Goal: Navigation & Orientation: Understand site structure

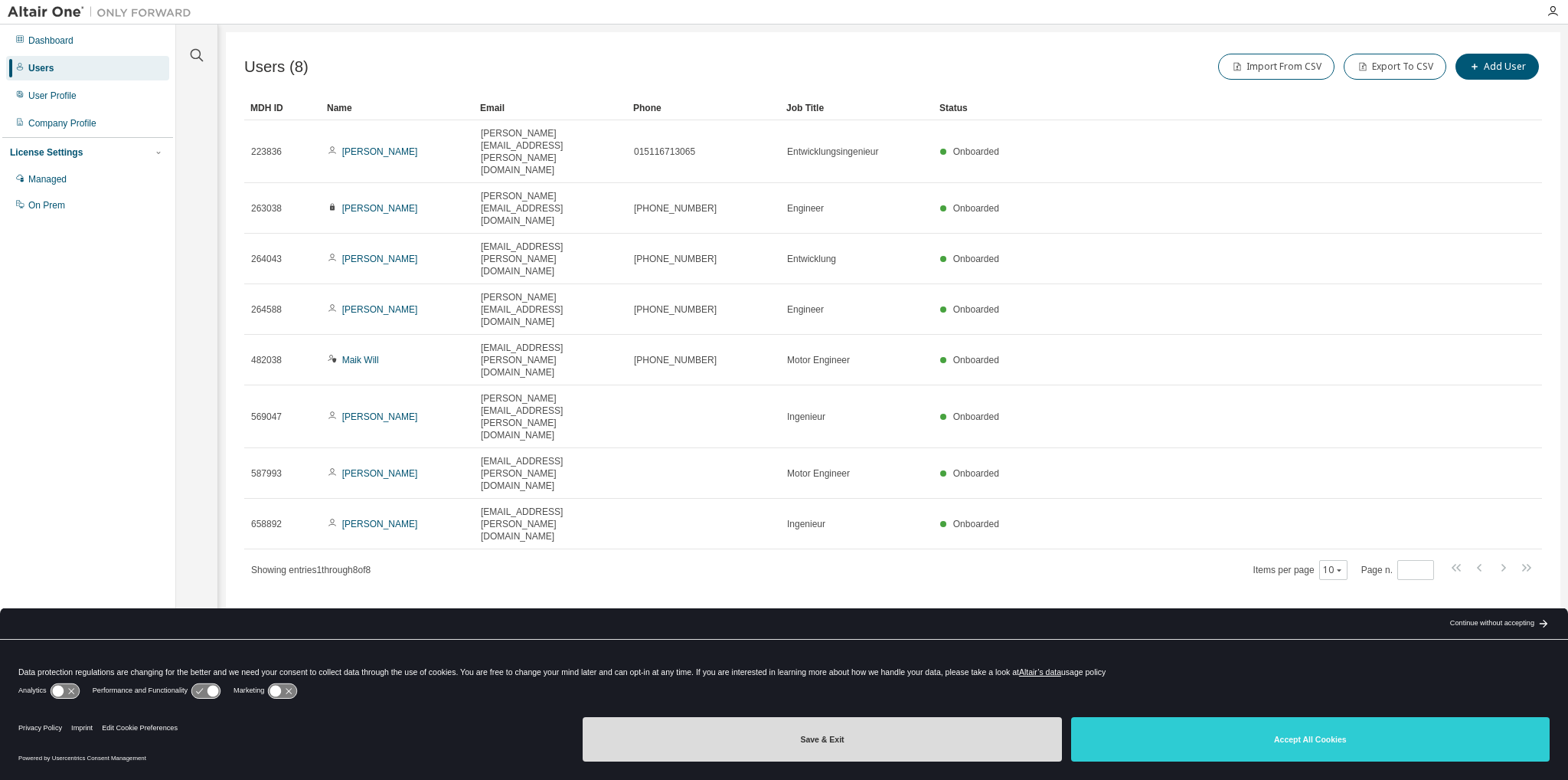
click at [960, 727] on button "Save & Exit" at bounding box center [822, 739] width 478 height 45
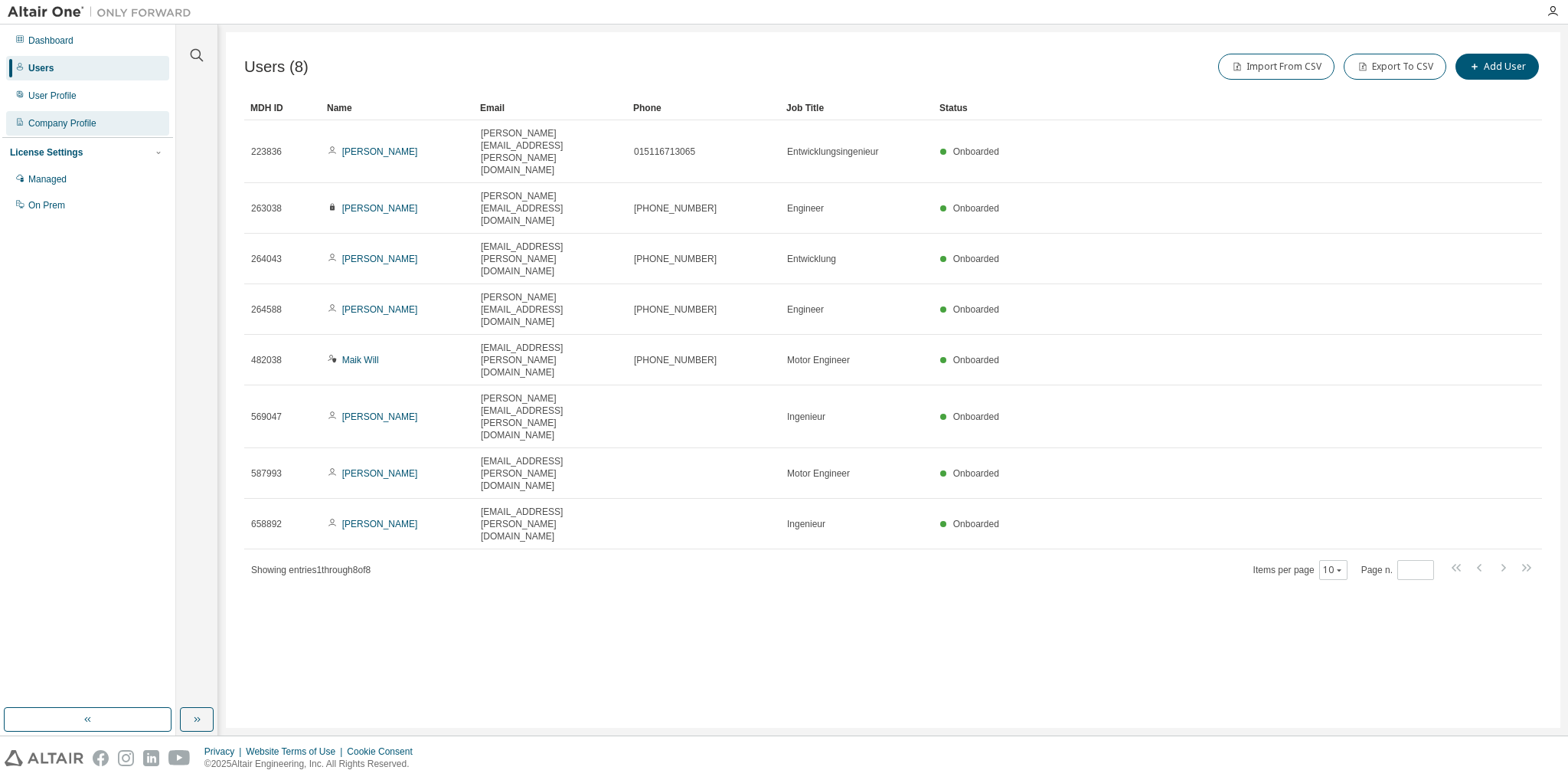
click at [85, 124] on div "Company Profile" at bounding box center [63, 123] width 68 height 12
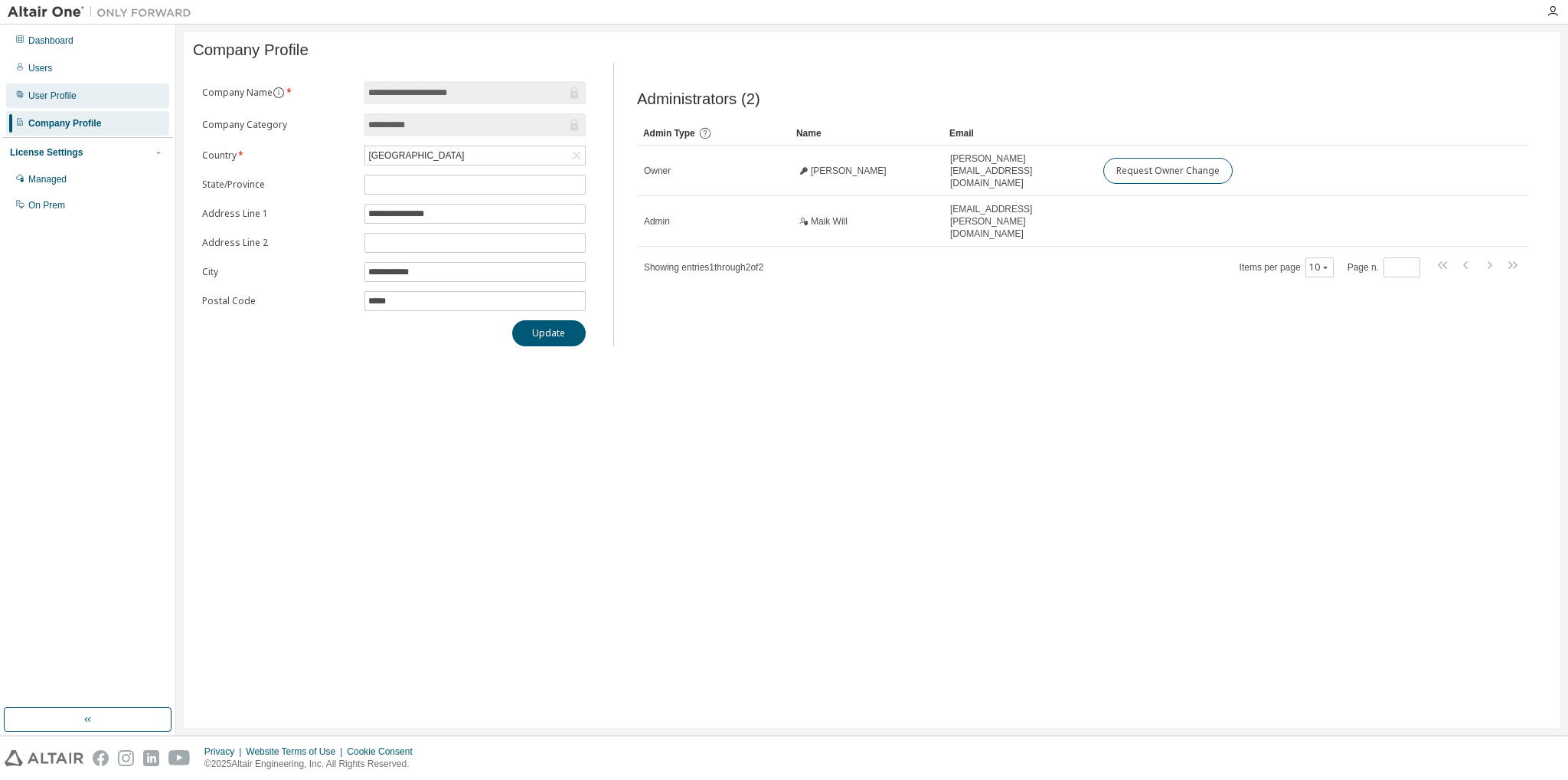
click at [75, 98] on div "User Profile" at bounding box center [87, 96] width 164 height 25
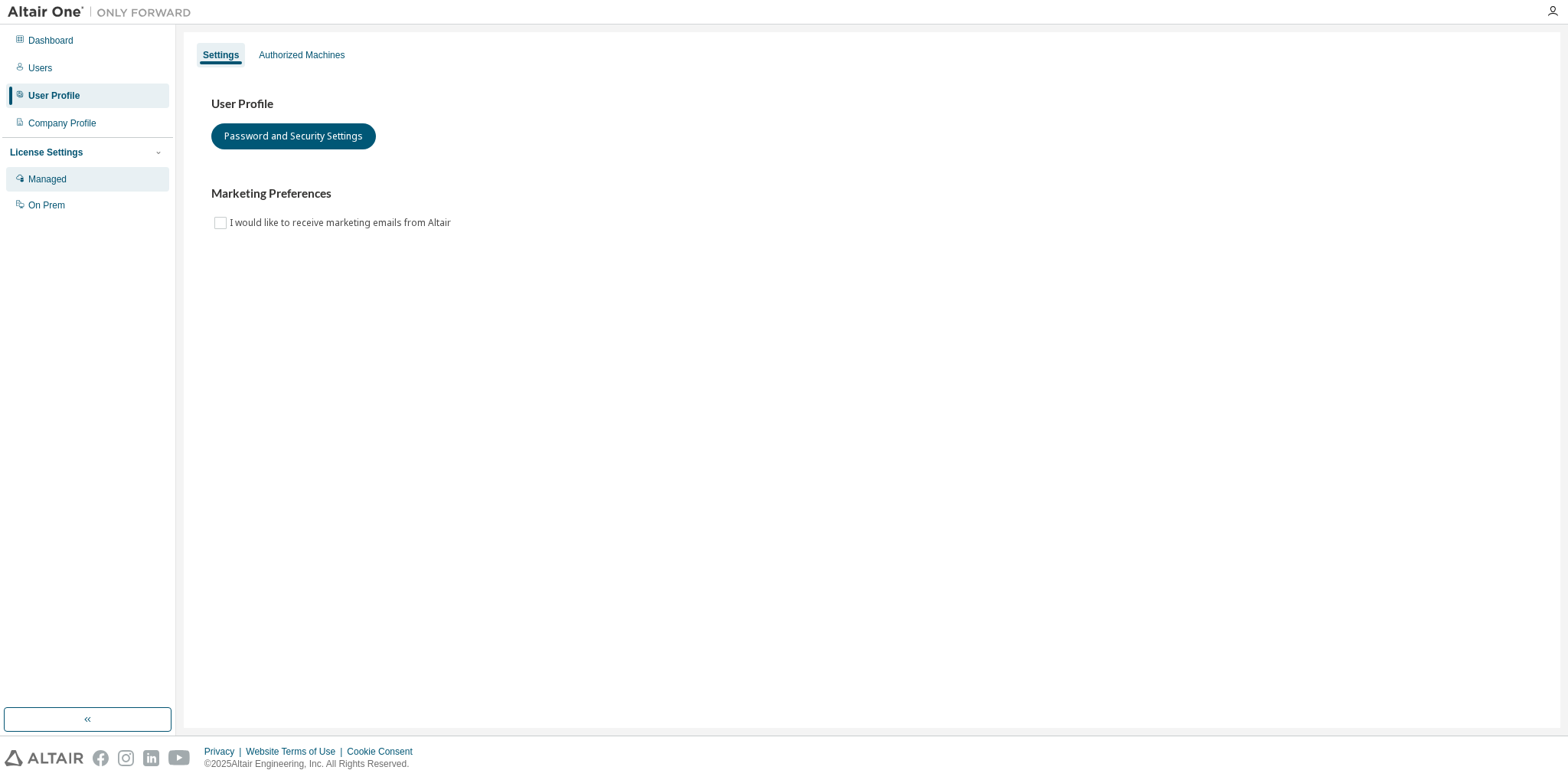
click at [80, 173] on div "Managed" at bounding box center [87, 180] width 164 height 25
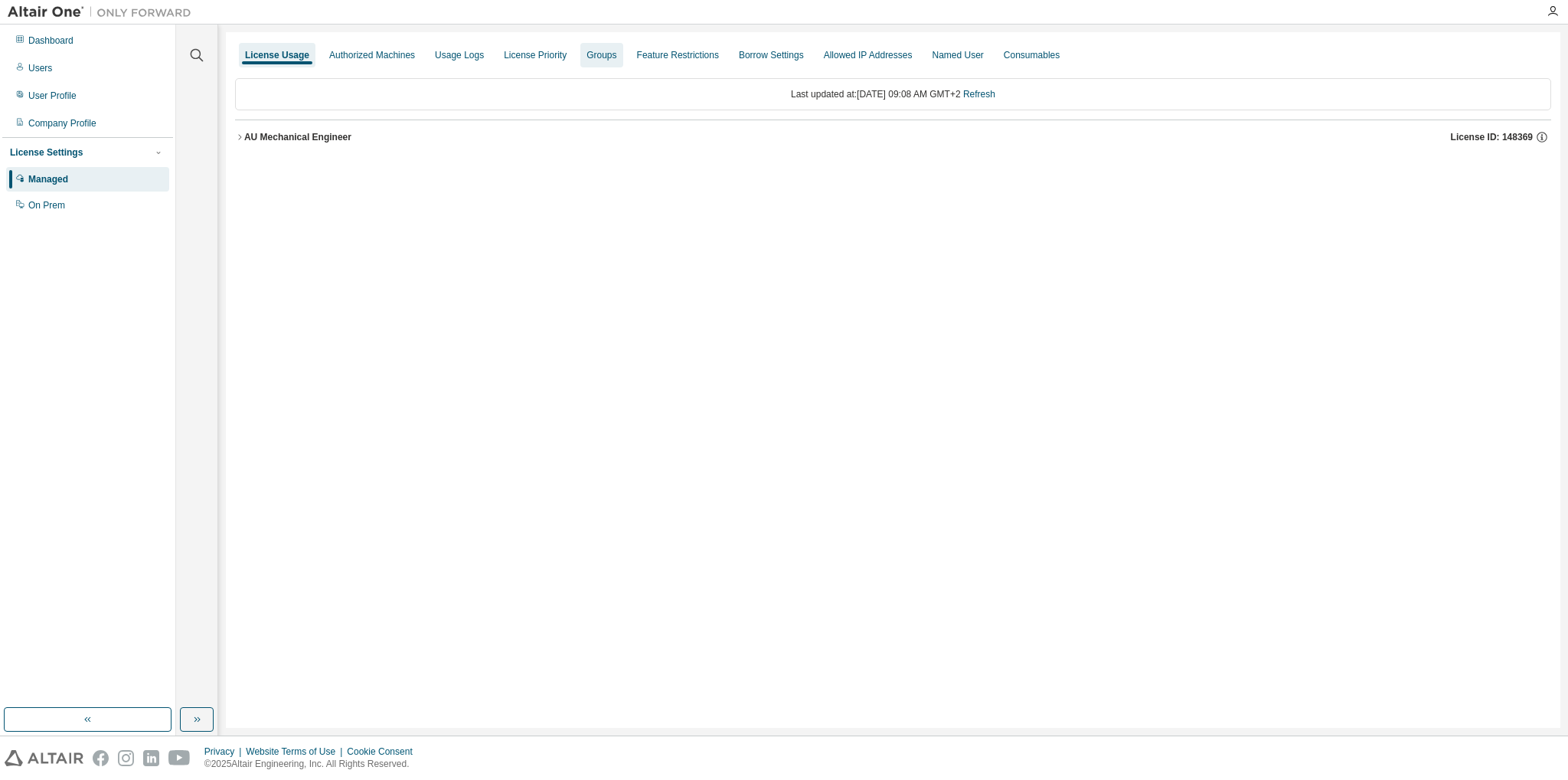
click at [580, 60] on div "Groups" at bounding box center [601, 55] width 42 height 25
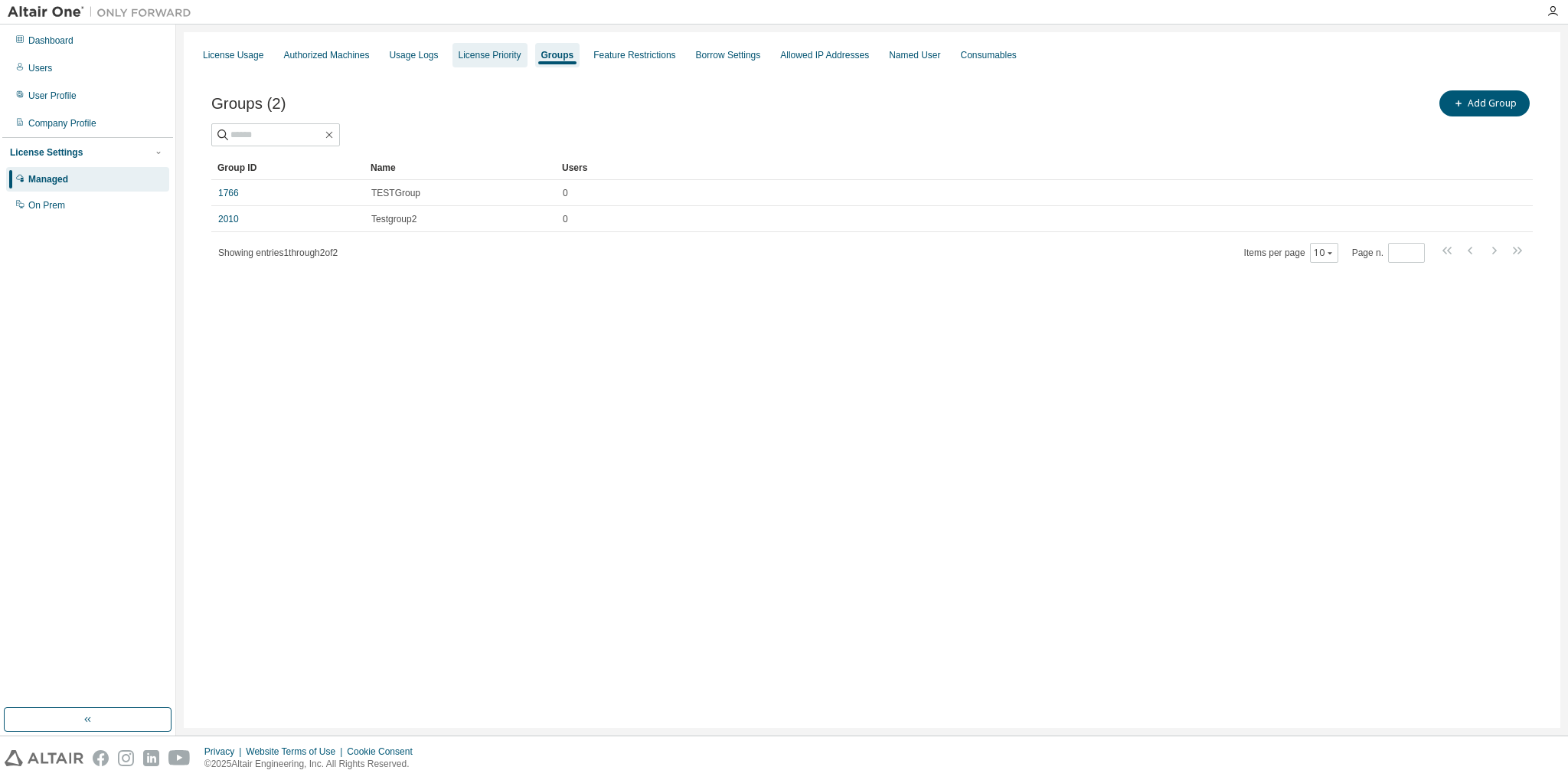
click at [479, 65] on div "License Priority" at bounding box center [490, 55] width 75 height 25
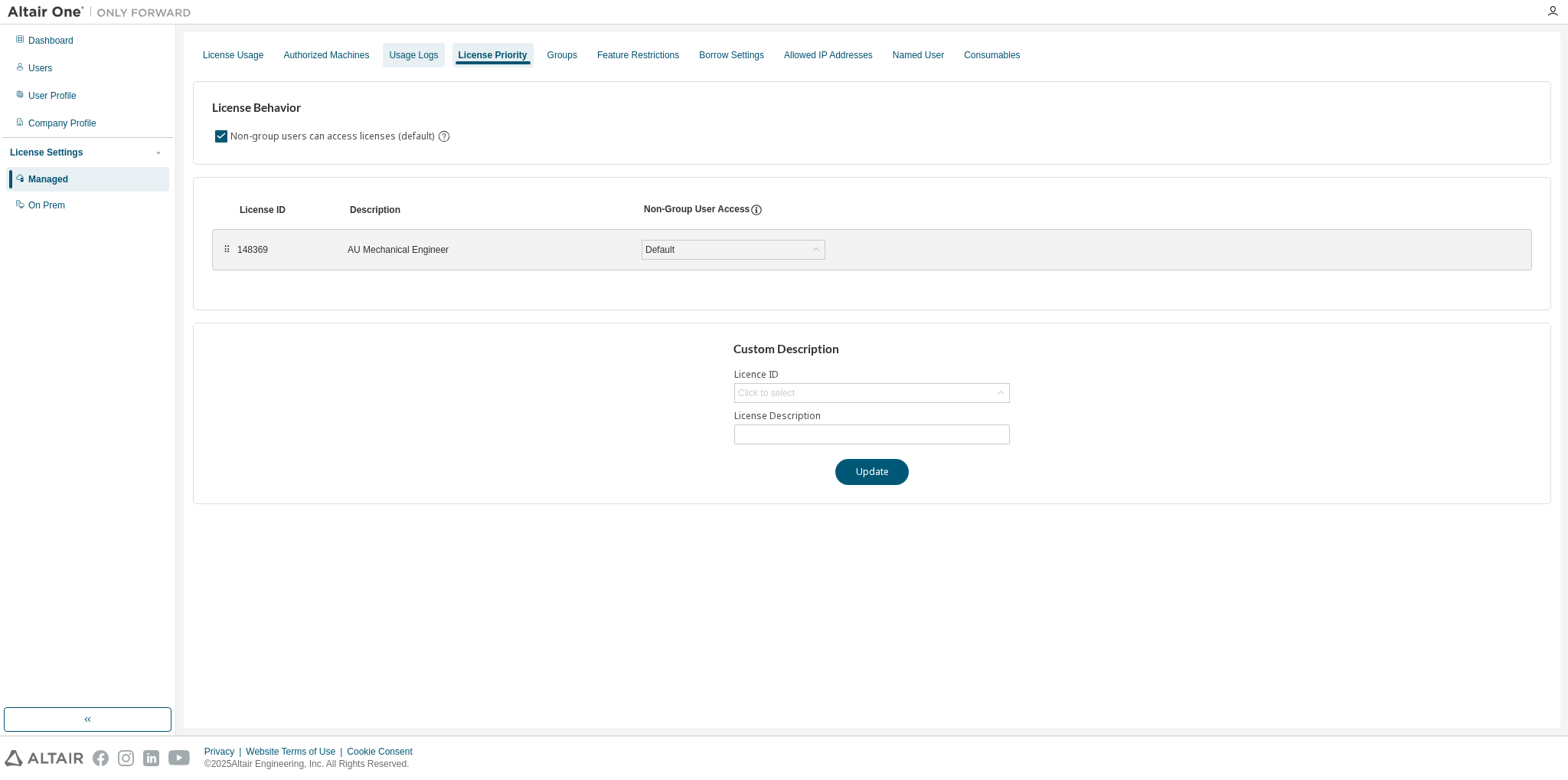
click at [419, 62] on div "Usage Logs" at bounding box center [414, 55] width 61 height 25
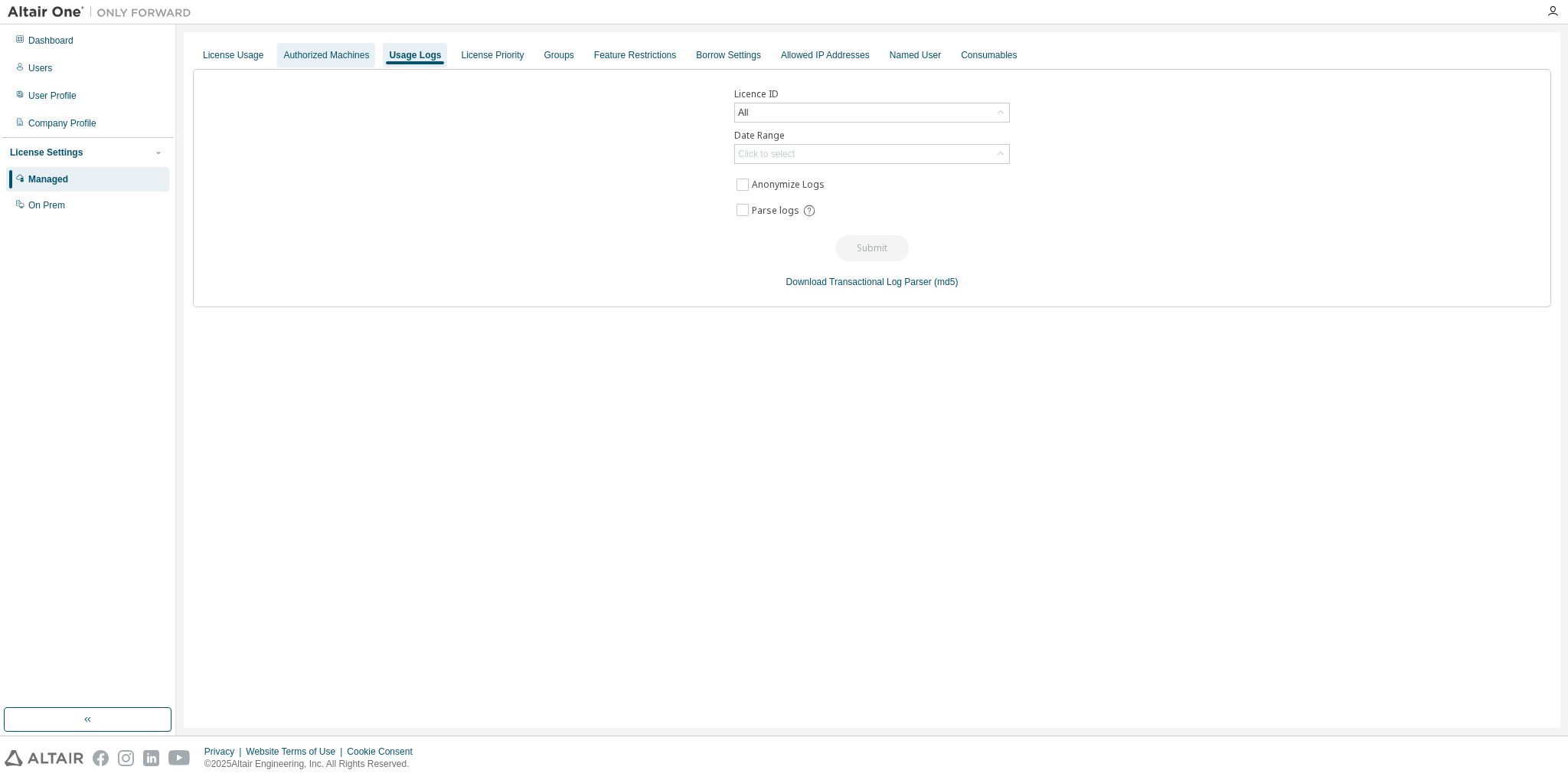
click at [330, 56] on div "Authorized Machines" at bounding box center [326, 55] width 86 height 12
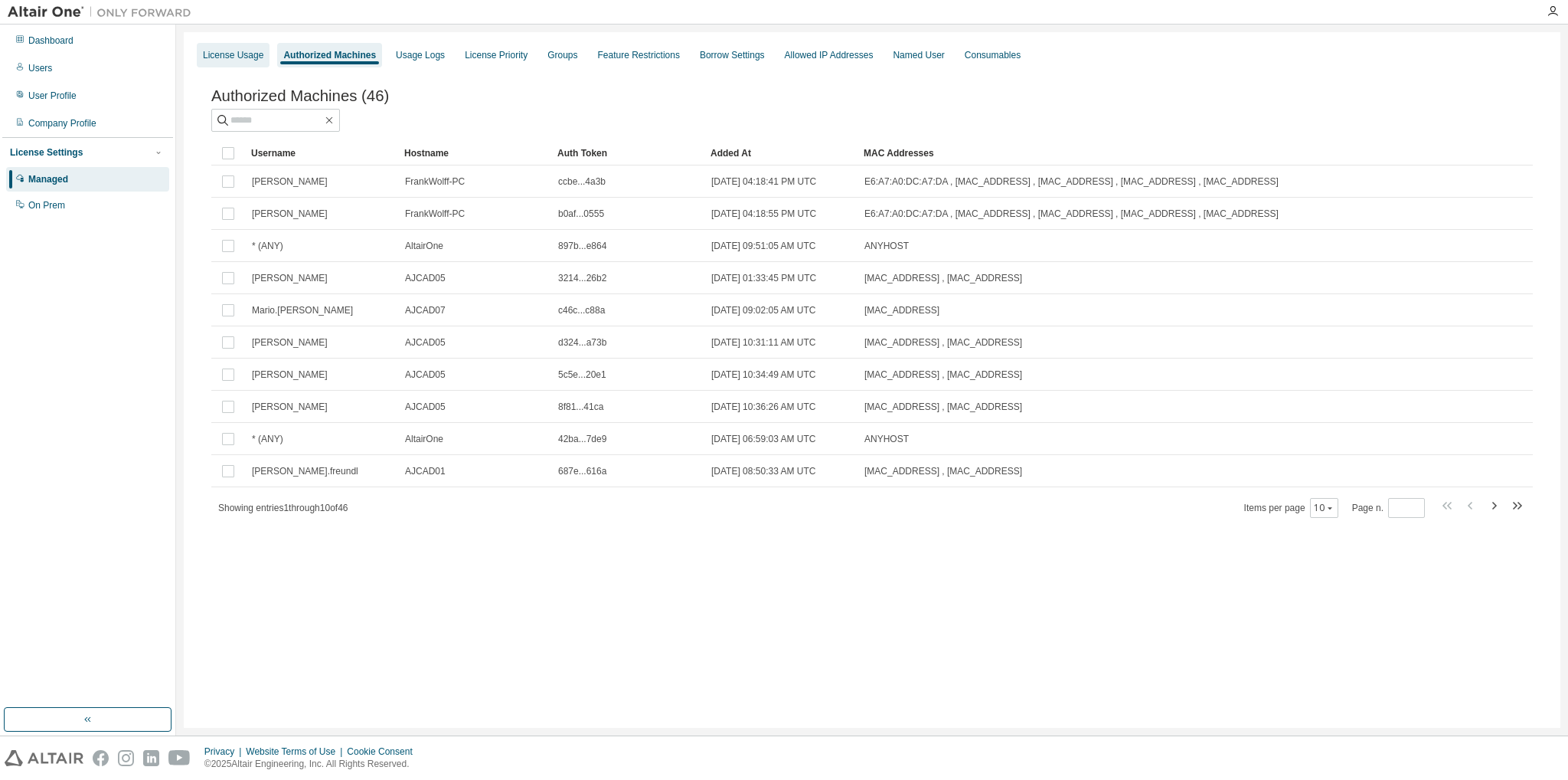
click at [249, 55] on div "License Usage" at bounding box center [233, 55] width 61 height 12
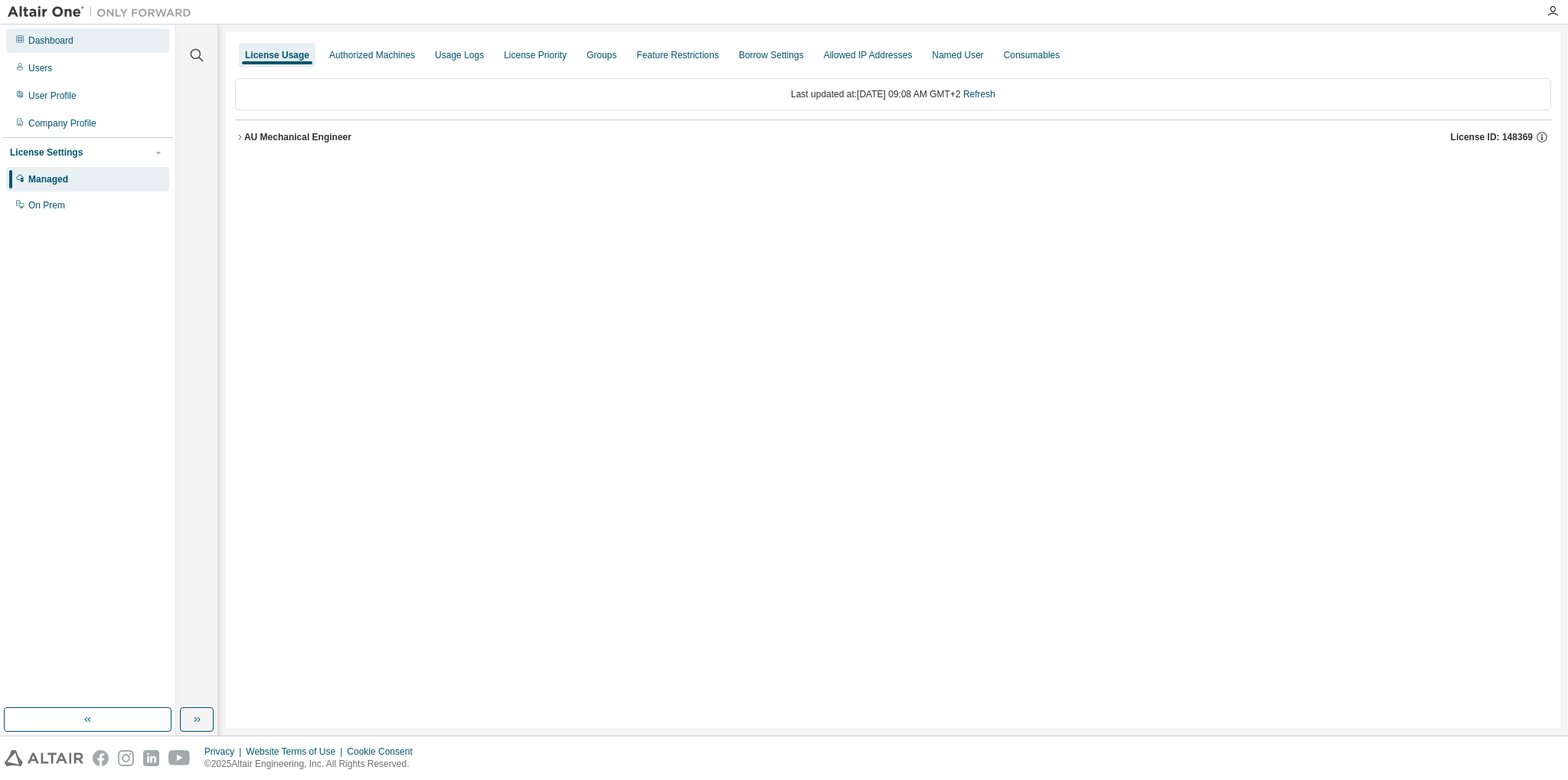
click at [52, 42] on div "Dashboard" at bounding box center [51, 40] width 46 height 12
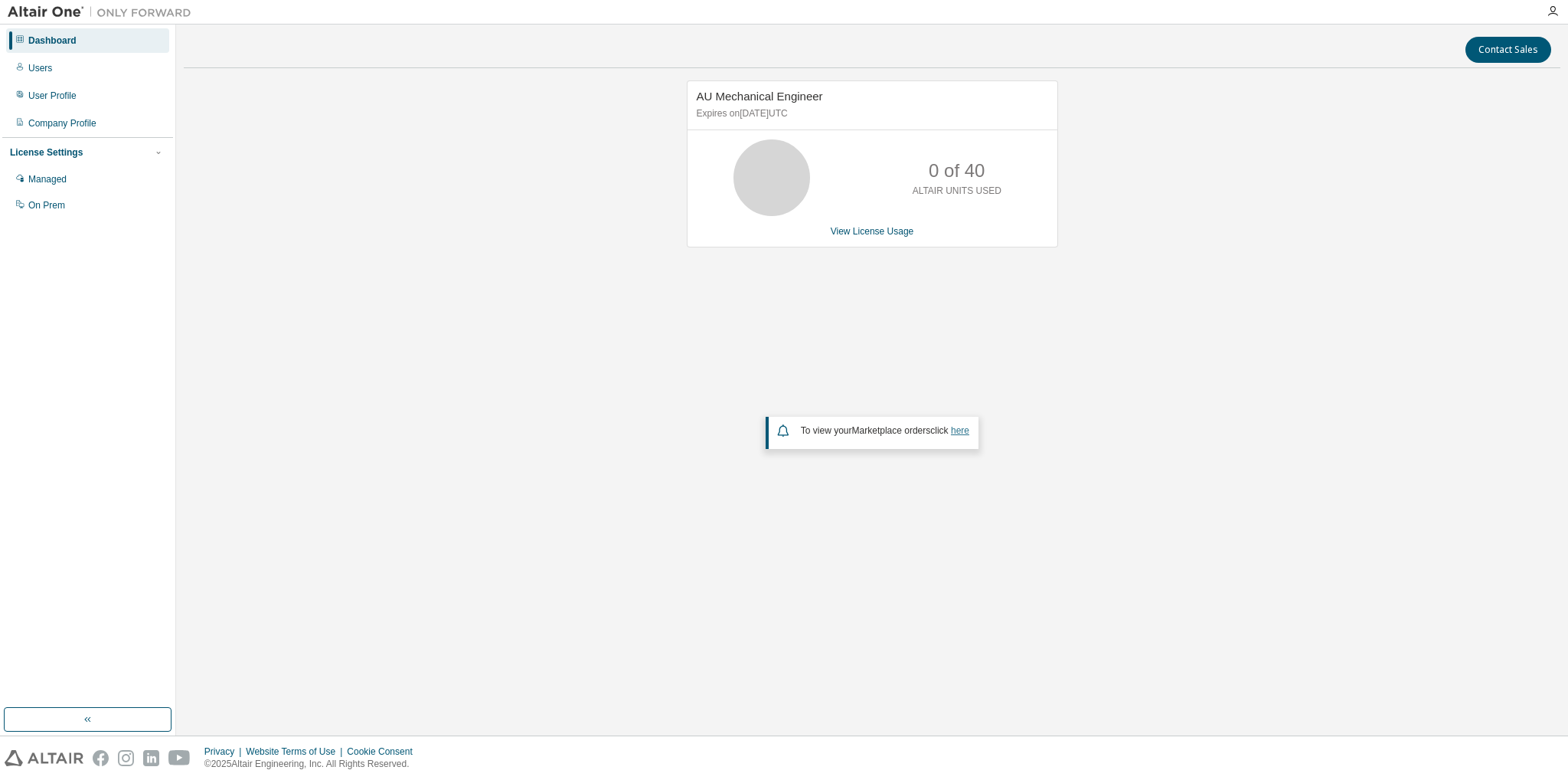
click at [959, 431] on link "here" at bounding box center [959, 430] width 18 height 10
